Goal: Task Accomplishment & Management: Use online tool/utility

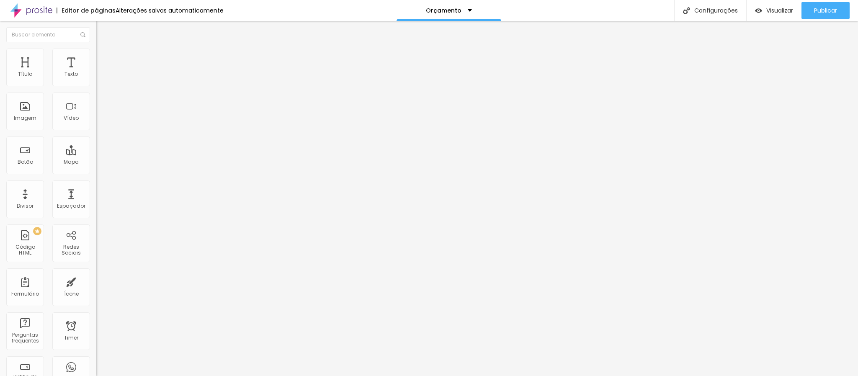
click at [104, 59] on span "Avançado" at bounding box center [118, 62] width 28 height 7
click at [96, 57] on img at bounding box center [100, 61] width 8 height 8
click at [104, 59] on span "Avançado" at bounding box center [118, 62] width 28 height 7
drag, startPoint x: 72, startPoint y: 44, endPoint x: 78, endPoint y: 50, distance: 8.9
click at [96, 57] on li "Avançado" at bounding box center [144, 61] width 96 height 8
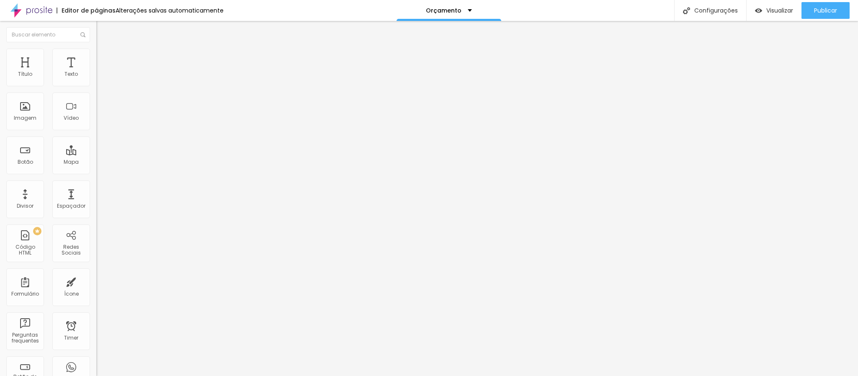
click at [96, 57] on li "Avançado" at bounding box center [144, 61] width 96 height 8
click at [96, 52] on ul "Conteúdo Estilo Avançado" at bounding box center [144, 52] width 96 height 25
click at [96, 57] on li "Avançado" at bounding box center [144, 61] width 96 height 8
click at [104, 59] on span "Avançado" at bounding box center [118, 62] width 28 height 7
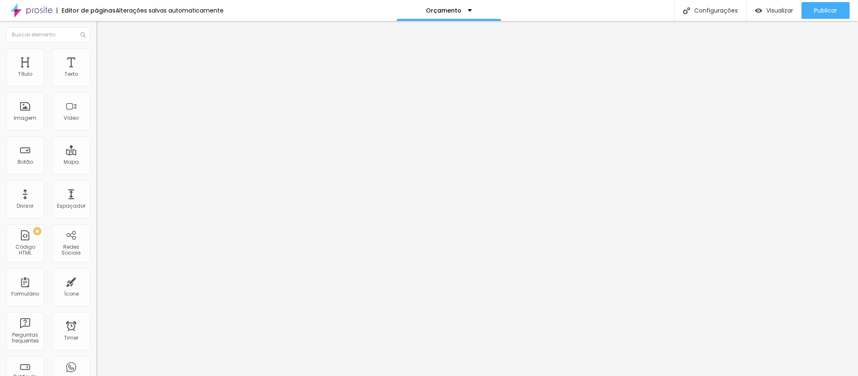
click at [104, 62] on span "Avançado" at bounding box center [118, 62] width 28 height 7
click at [104, 59] on span "Avançado" at bounding box center [118, 62] width 28 height 7
click at [96, 57] on li "Avançado" at bounding box center [144, 61] width 96 height 8
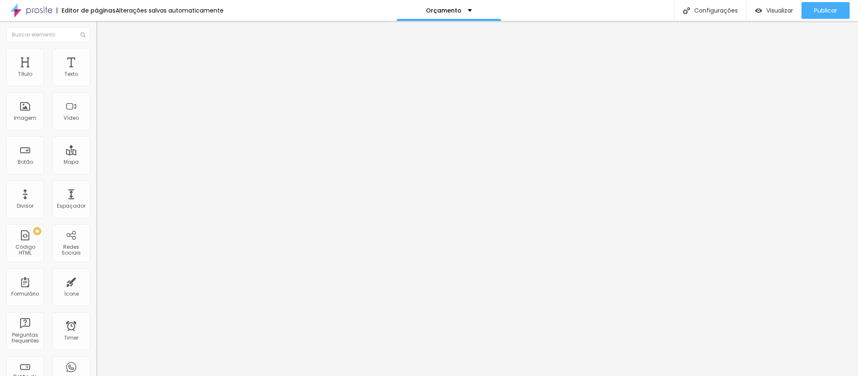
click at [96, 57] on li "Avançado" at bounding box center [144, 61] width 96 height 8
